Goal: Task Accomplishment & Management: Use online tool/utility

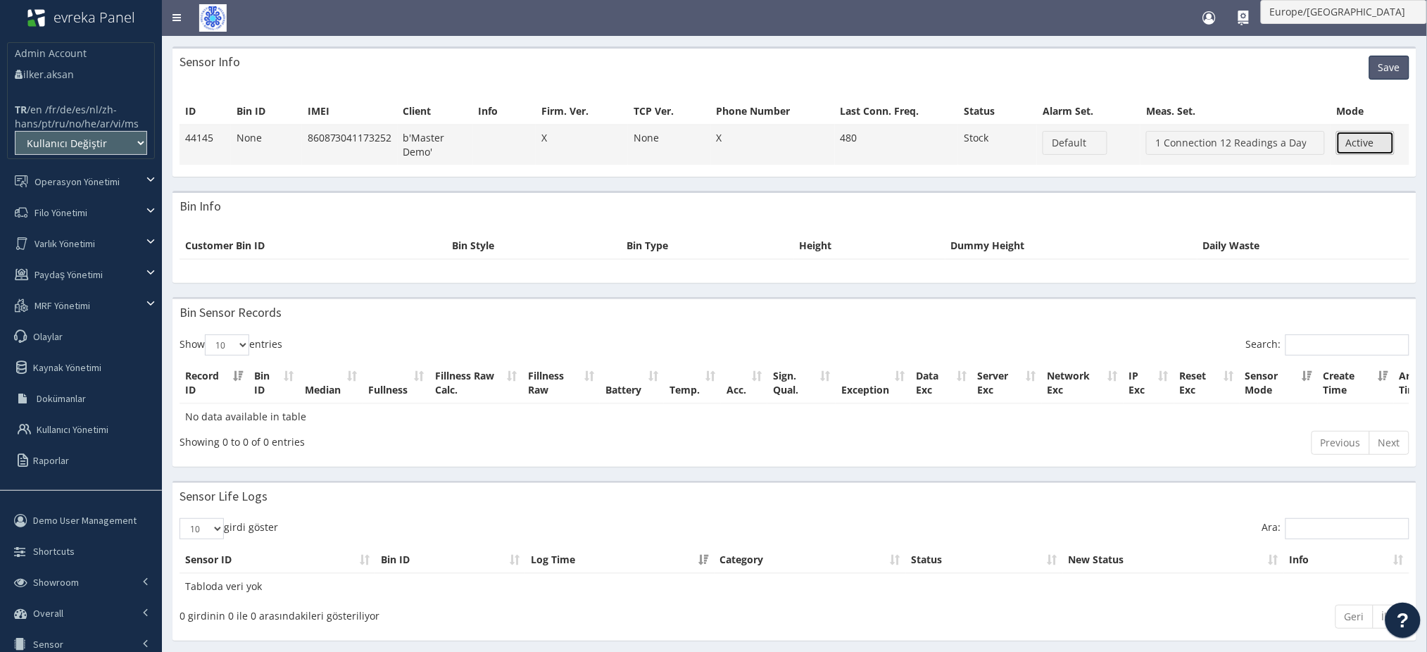
click at [1343, 131] on button "Active" at bounding box center [1365, 143] width 58 height 24
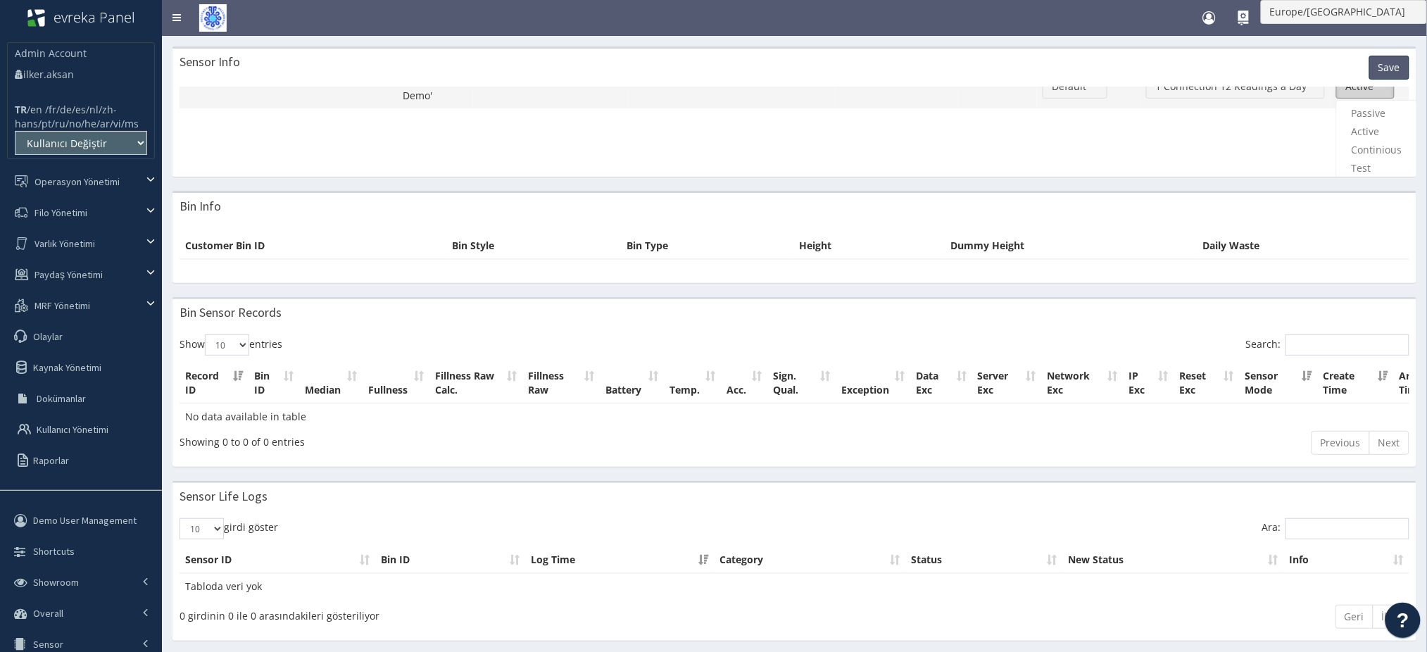
scroll to position [116, 0]
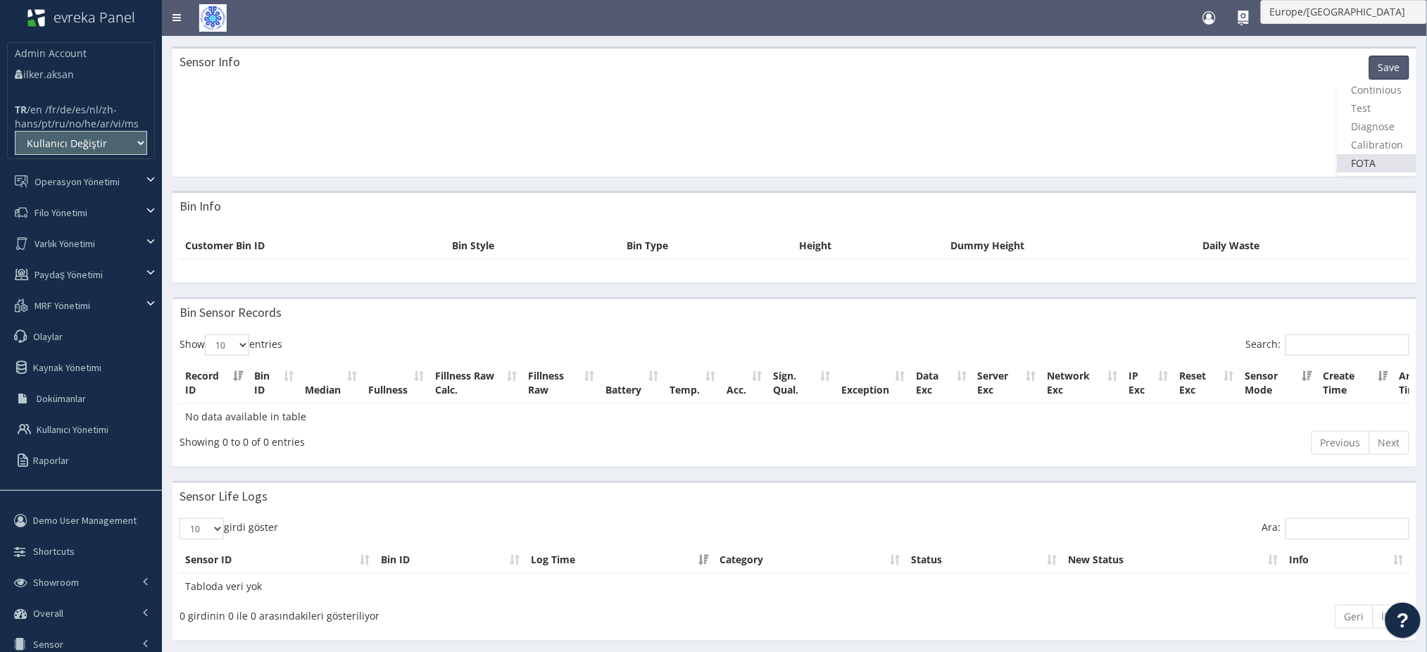
click at [1364, 154] on link "FOTA" at bounding box center [1377, 163] width 80 height 18
select select "7"
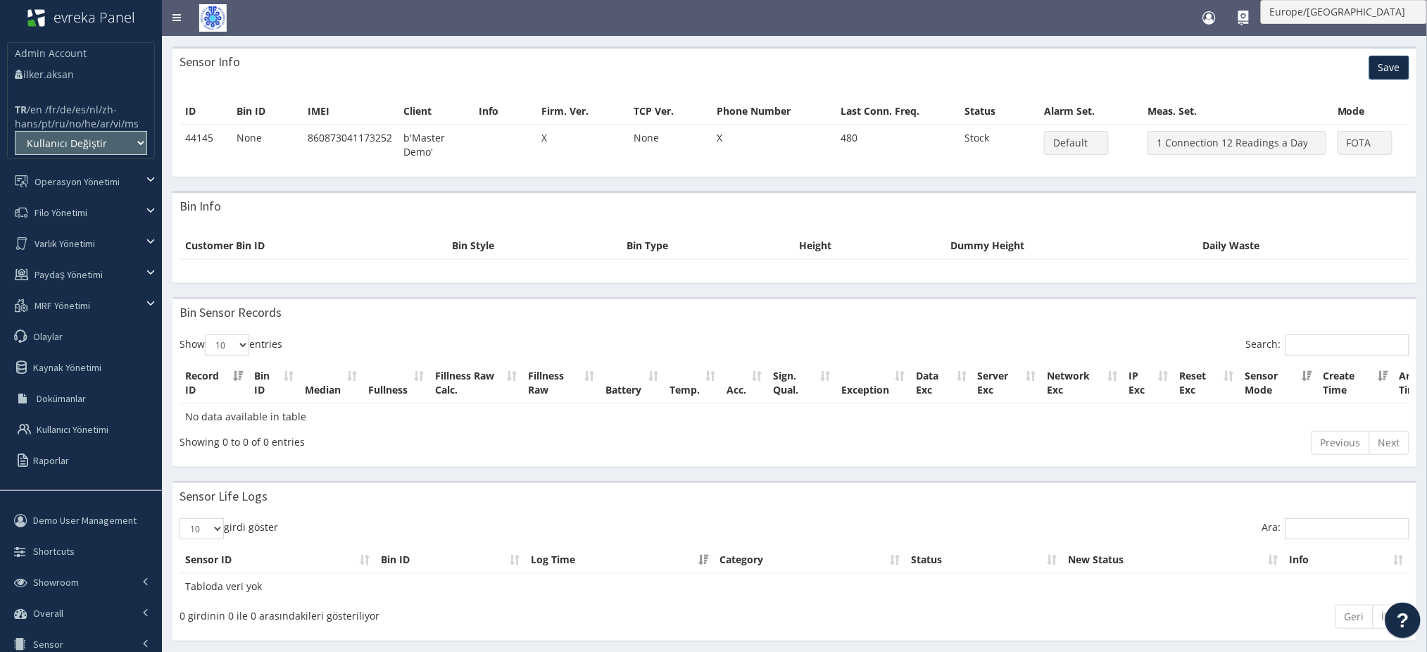
click at [1388, 75] on button "Save" at bounding box center [1389, 68] width 40 height 24
click at [1382, 63] on button "Save" at bounding box center [1389, 68] width 40 height 24
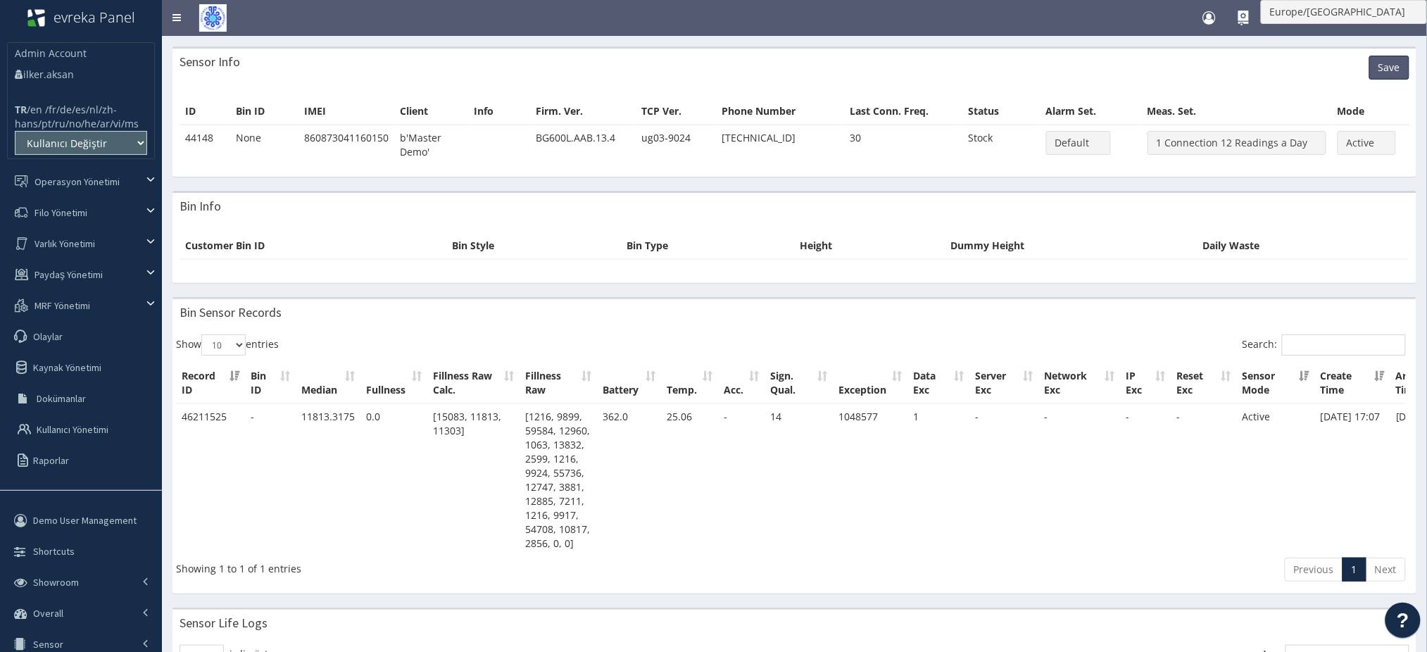
scroll to position [0, 3]
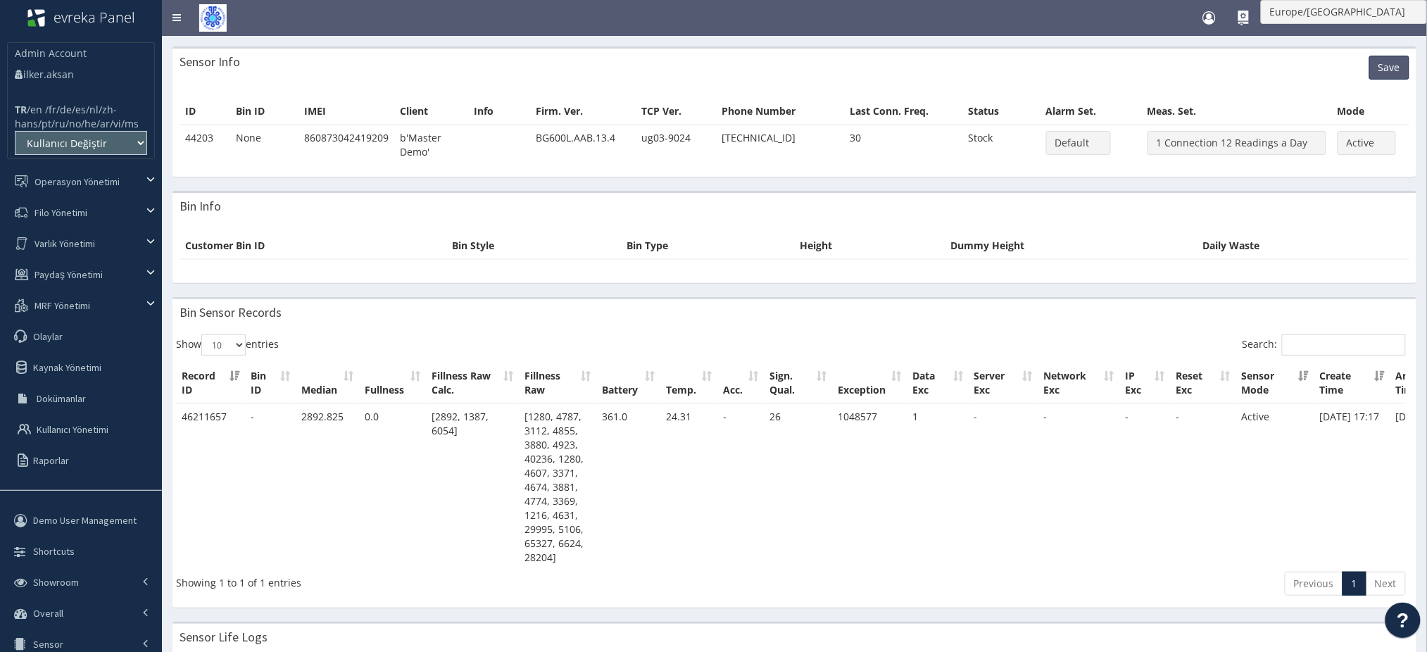
scroll to position [72, 0]
